Goal: Task Accomplishment & Management: Manage account settings

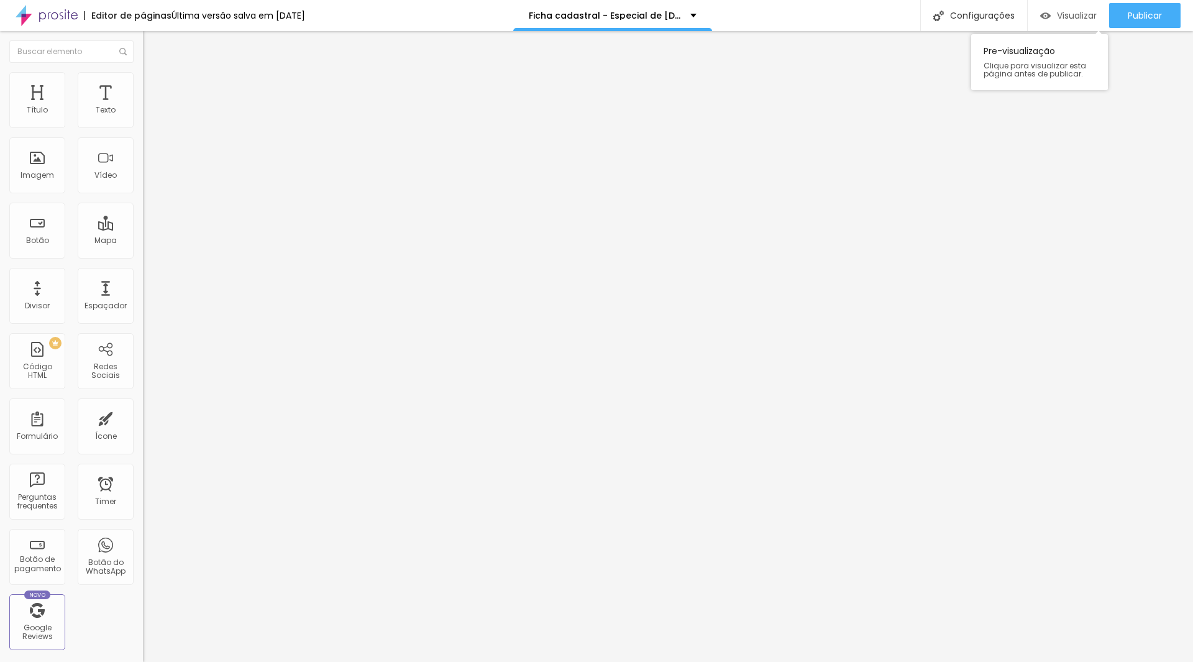
click at [1058, 15] on span "Visualizar" at bounding box center [1077, 16] width 40 height 10
click at [953, 19] on div "Configurações" at bounding box center [973, 15] width 107 height 31
type input "Ficha cadastral - Especial de [DATE]"
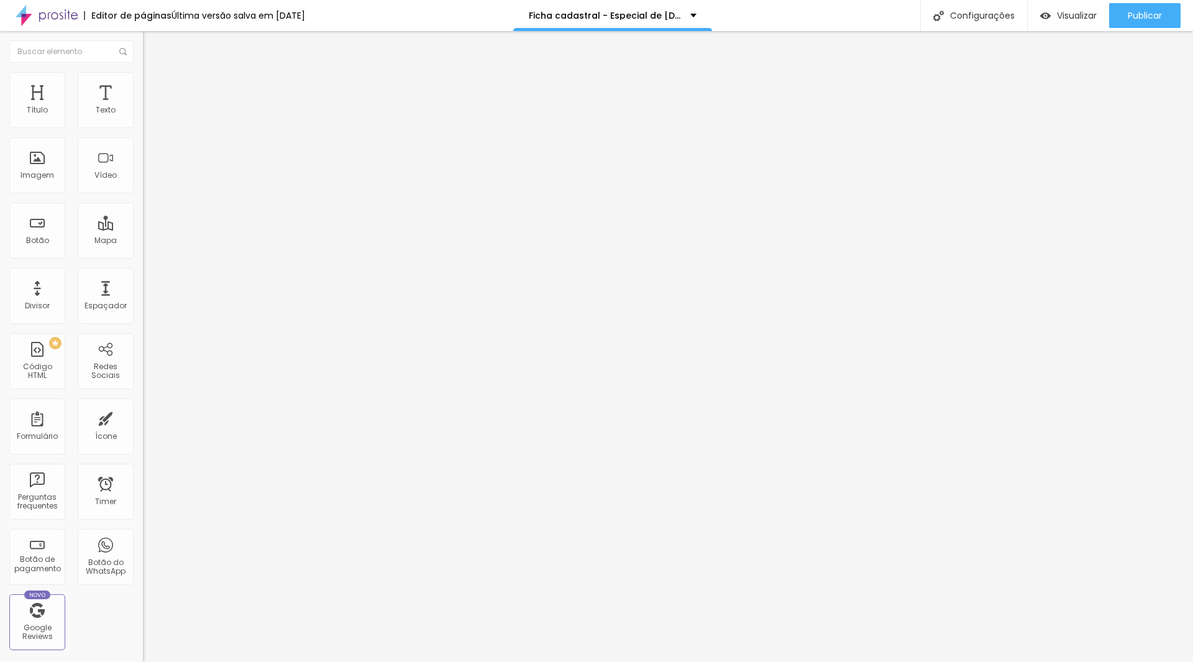
drag, startPoint x: 508, startPoint y: 249, endPoint x: 855, endPoint y: 221, distance: 347.4
type input "/fichanatal"
click at [827, 661] on div at bounding box center [596, 674] width 1193 height 11
